Goal: Task Accomplishment & Management: Manage account settings

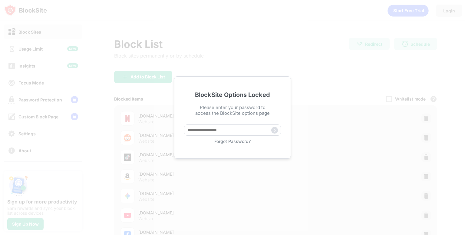
click at [243, 141] on div "Forgot Password?" at bounding box center [232, 141] width 97 height 5
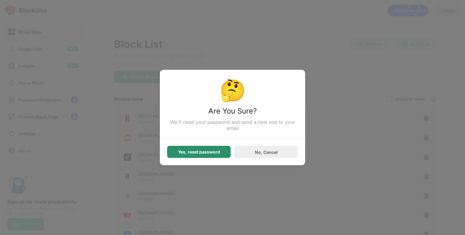
click at [228, 151] on div "Yes, reset password" at bounding box center [199, 152] width 64 height 12
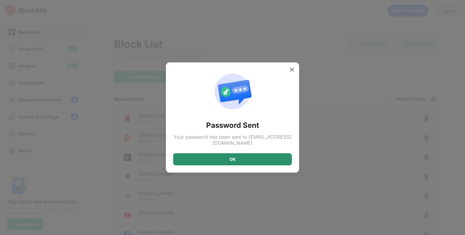
click at [237, 160] on div "OK" at bounding box center [232, 159] width 119 height 12
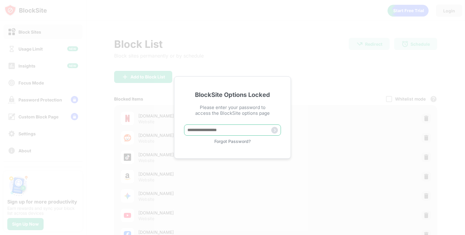
click at [223, 132] on input "text" at bounding box center [232, 129] width 97 height 11
type input "*****"
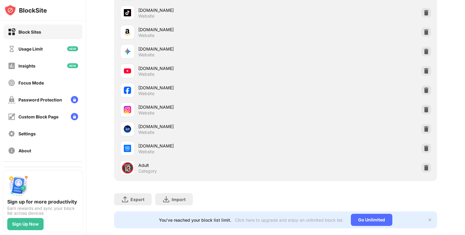
scroll to position [151, 0]
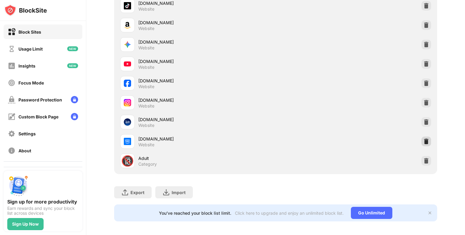
click at [423, 142] on img at bounding box center [426, 141] width 6 height 6
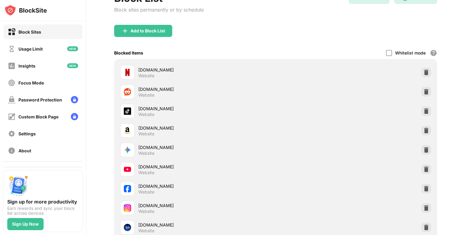
scroll to position [18, 0]
